Goal: Information Seeking & Learning: Learn about a topic

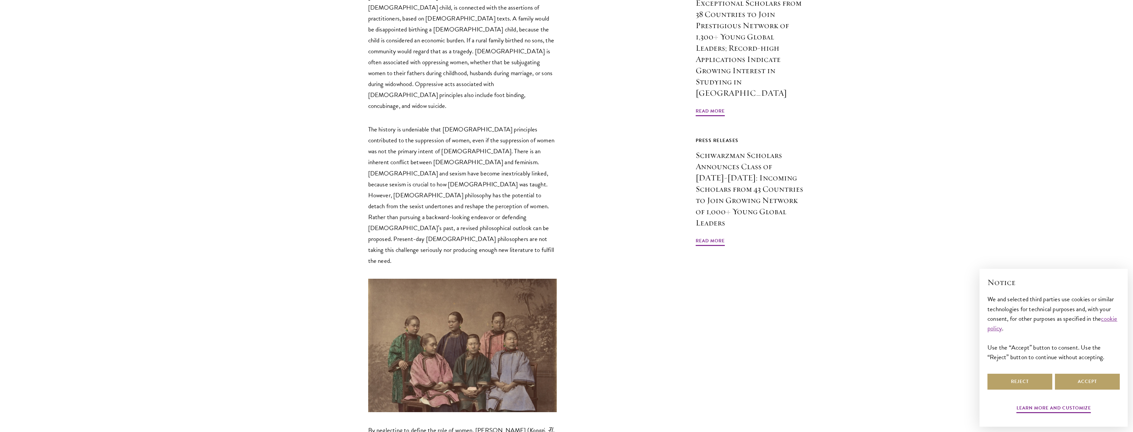
scroll to position [596, 0]
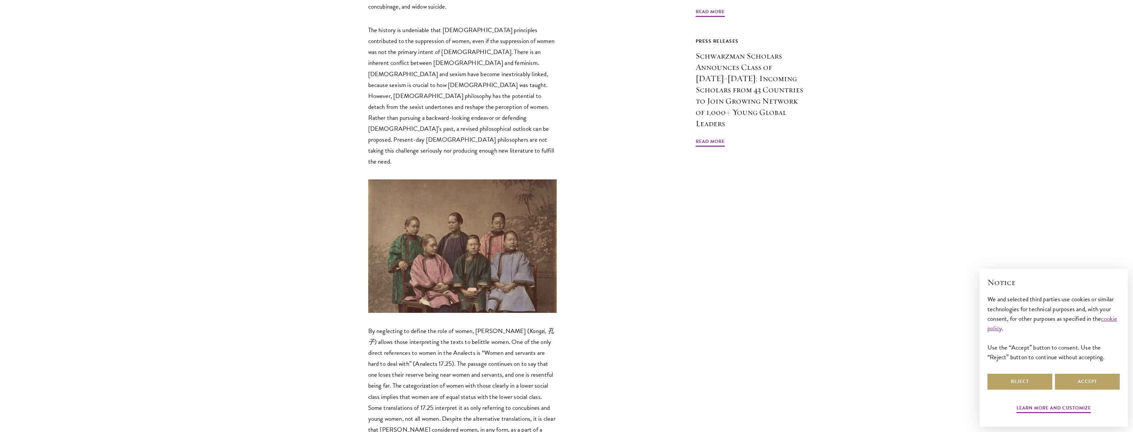
click at [437, 179] on img at bounding box center [462, 245] width 189 height 133
click at [448, 179] on img at bounding box center [462, 245] width 189 height 133
click at [406, 190] on img at bounding box center [462, 245] width 189 height 133
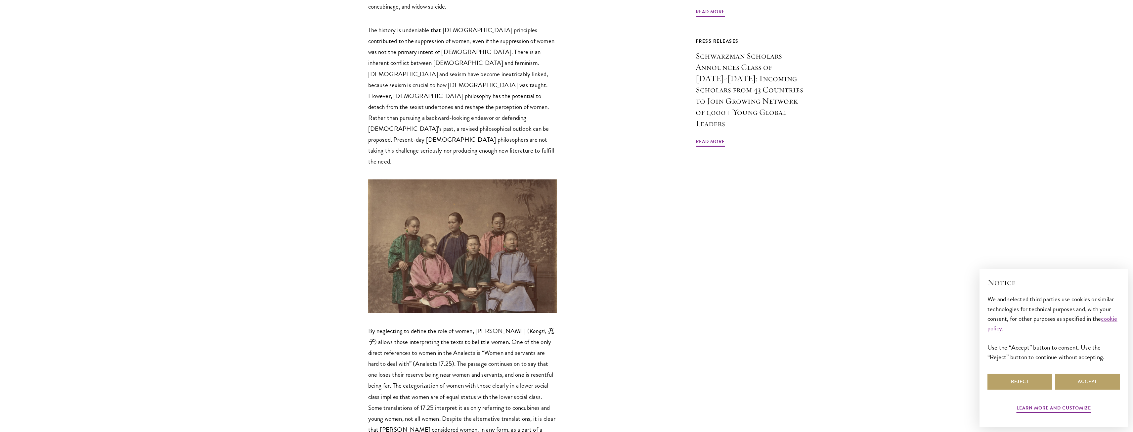
click at [415, 183] on img at bounding box center [462, 245] width 189 height 133
click at [434, 179] on img at bounding box center [462, 245] width 189 height 133
click at [466, 206] on img at bounding box center [462, 245] width 189 height 133
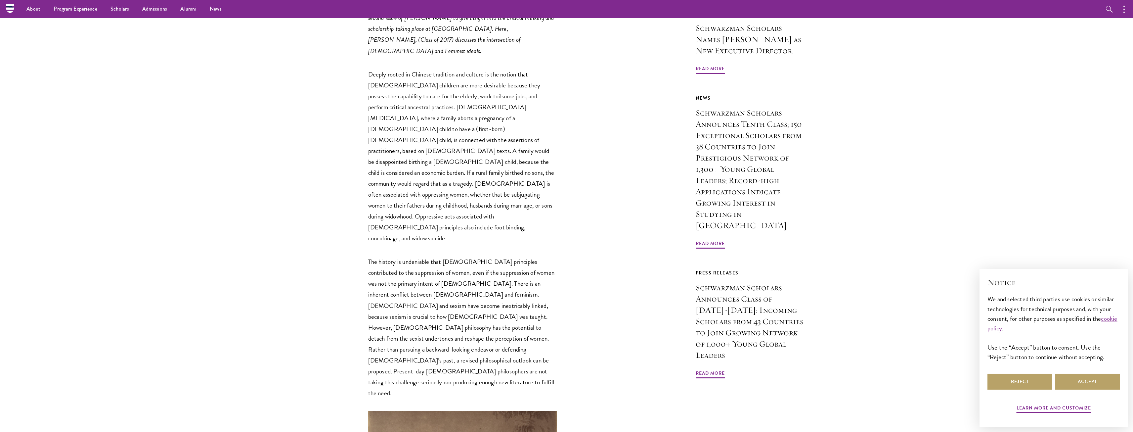
scroll to position [232, 0]
